Goal: Communication & Community: Answer question/provide support

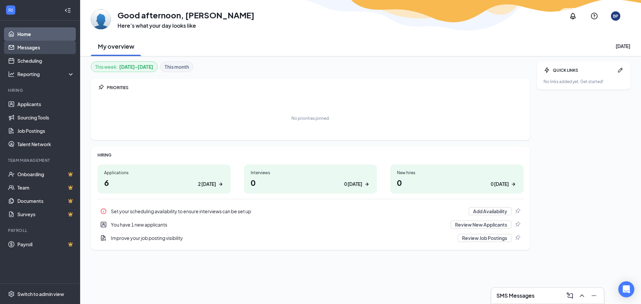
click at [39, 47] on link "Messages" at bounding box center [45, 47] width 57 height 13
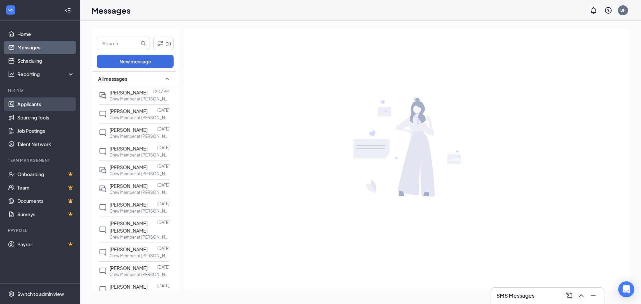
click at [40, 105] on link "Applicants" at bounding box center [45, 103] width 57 height 13
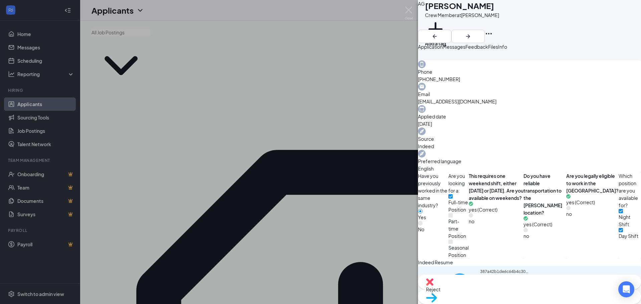
scroll to position [202, 0]
click at [519, 265] on div "387a42b1de6c64b4c301c6bb889962da.pdf" at bounding box center [529, 297] width 223 height 65
click at [517, 268] on div "387a42b1de6c64b4c301c6bb889962da.pdf" at bounding box center [505, 297] width 50 height 58
click at [37, 49] on div "[PERSON_NAME] Ghouas Crew Member at [PERSON_NAME] Add a tag Application Message…" at bounding box center [320, 152] width 641 height 304
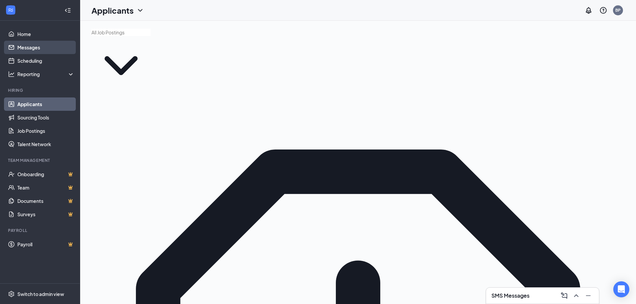
click at [36, 49] on link "Messages" at bounding box center [45, 47] width 57 height 13
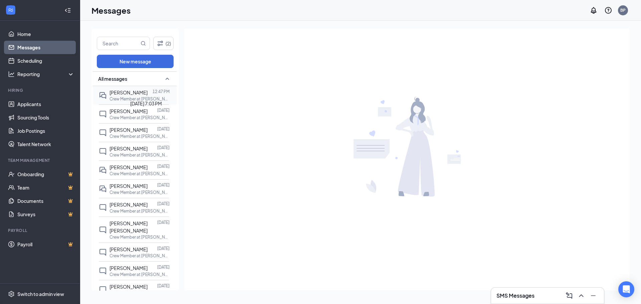
click at [132, 91] on div "[PERSON_NAME]" at bounding box center [129, 92] width 38 height 7
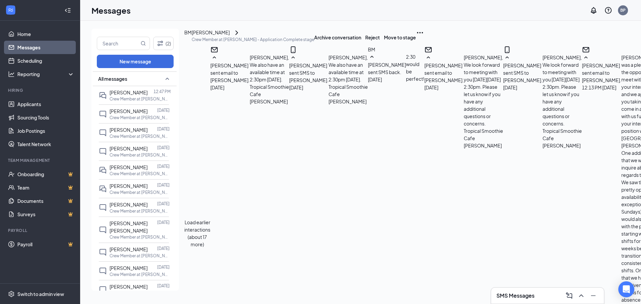
scroll to position [638, 0]
drag, startPoint x: 379, startPoint y: 187, endPoint x: 572, endPoint y: 196, distance: 192.6
copy span "We were unsure if you knew about your plans for these holidays as if we looked …"
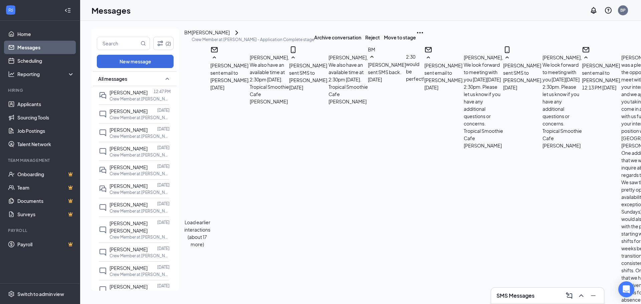
paste textarea "We were unsure if you knew about your plans for these holidays as if we looked …"
type textarea "We were unsure if you knew about your plans for these holidays as if we looked …"
checkbox input "true"
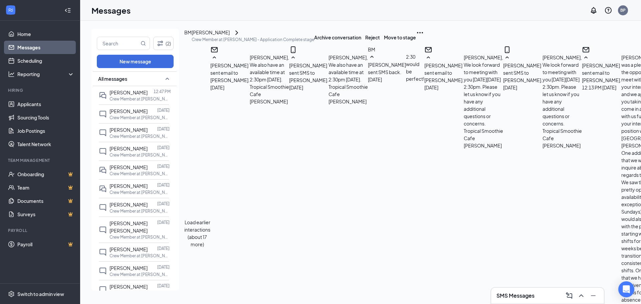
scroll to position [754, 0]
